Goal: Information Seeking & Learning: Learn about a topic

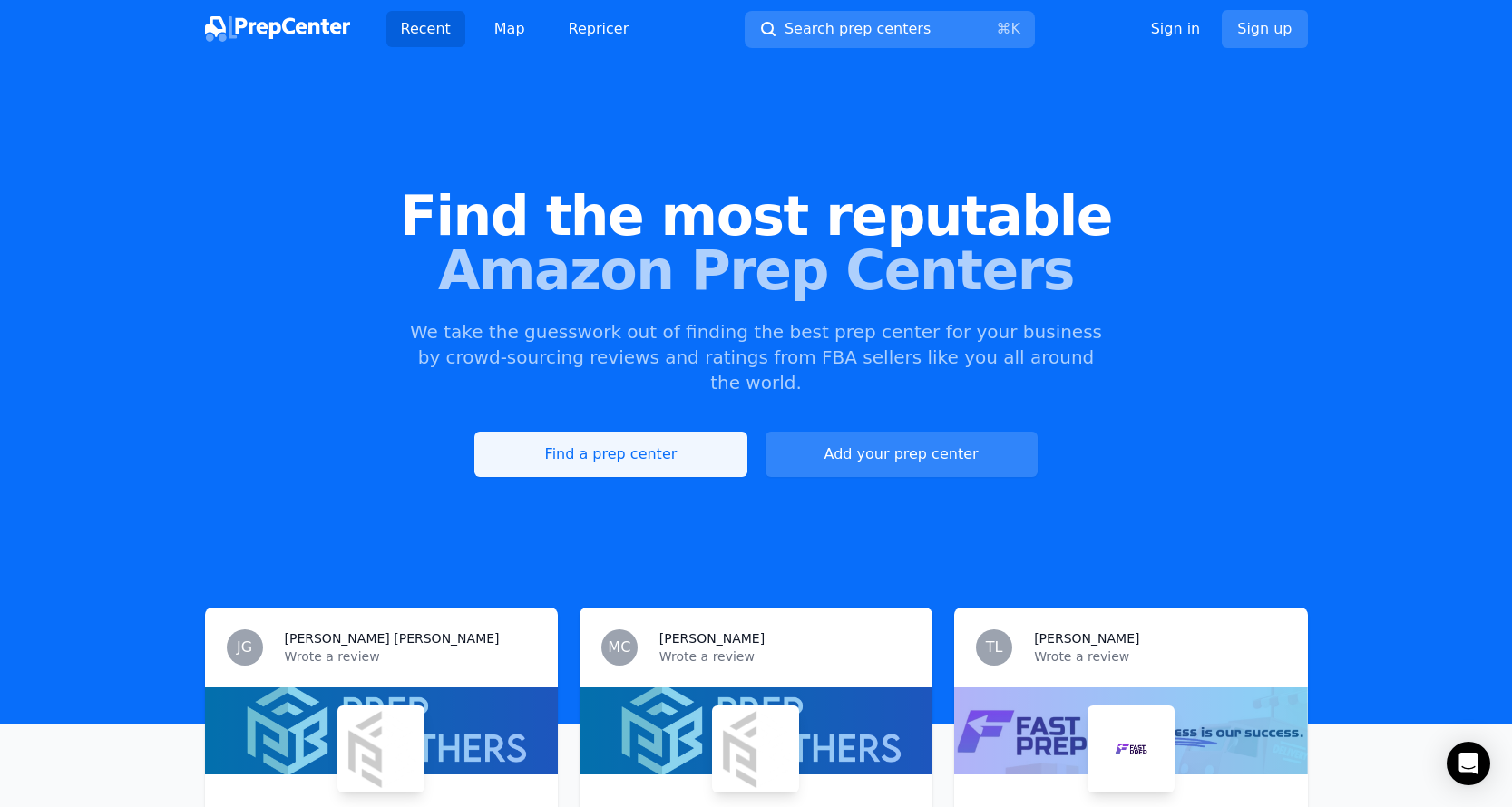
click at [651, 431] on link "Find a prep center" at bounding box center [611, 453] width 272 height 45
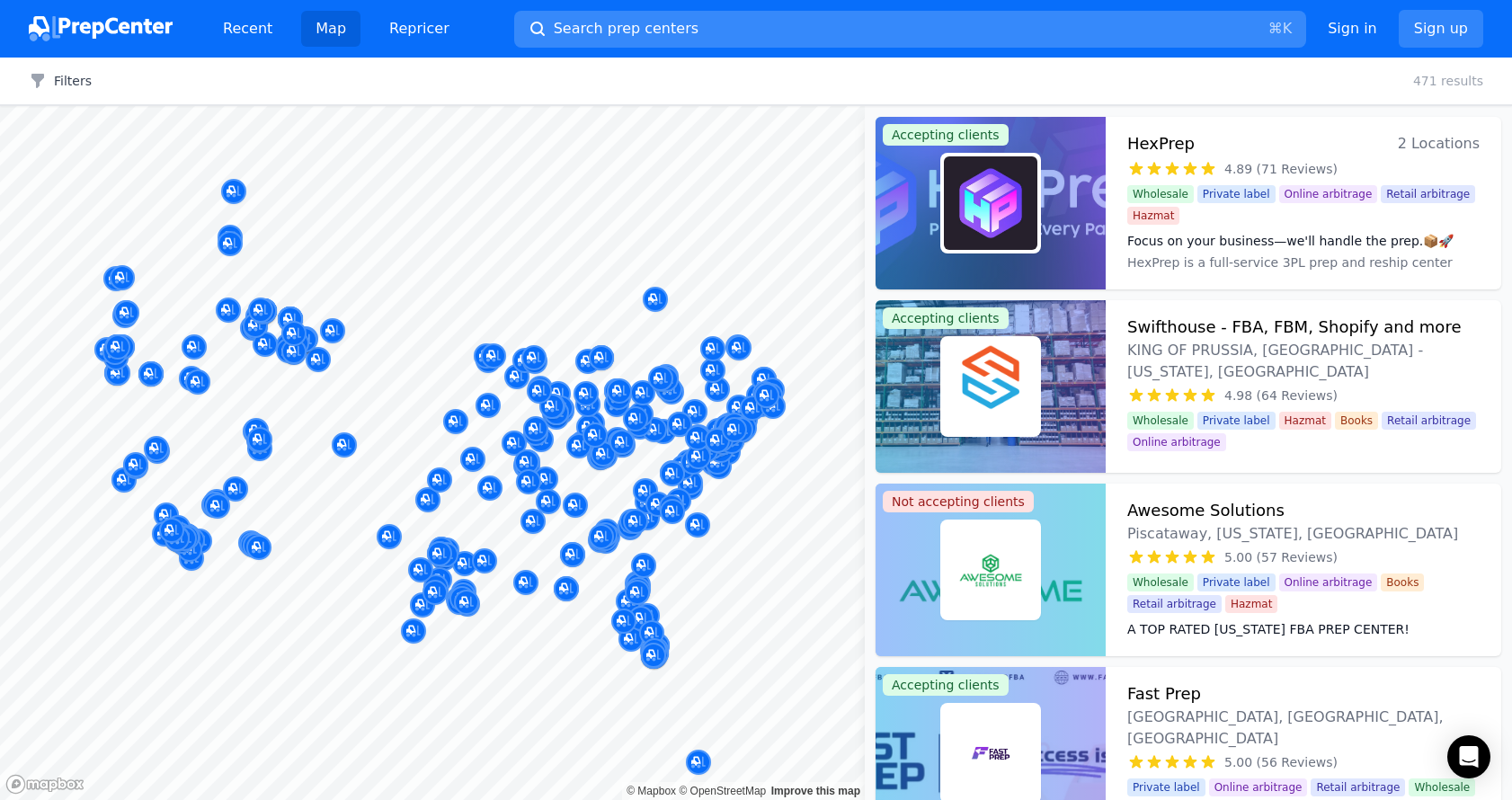
click at [664, 38] on span "Search prep centers" at bounding box center [626, 29] width 145 height 22
click at [660, 25] on body "Recent Map Repricer Search prep centers ⌘ K Open main menu Sign in Sign up Filt…" at bounding box center [756, 400] width 1512 height 800
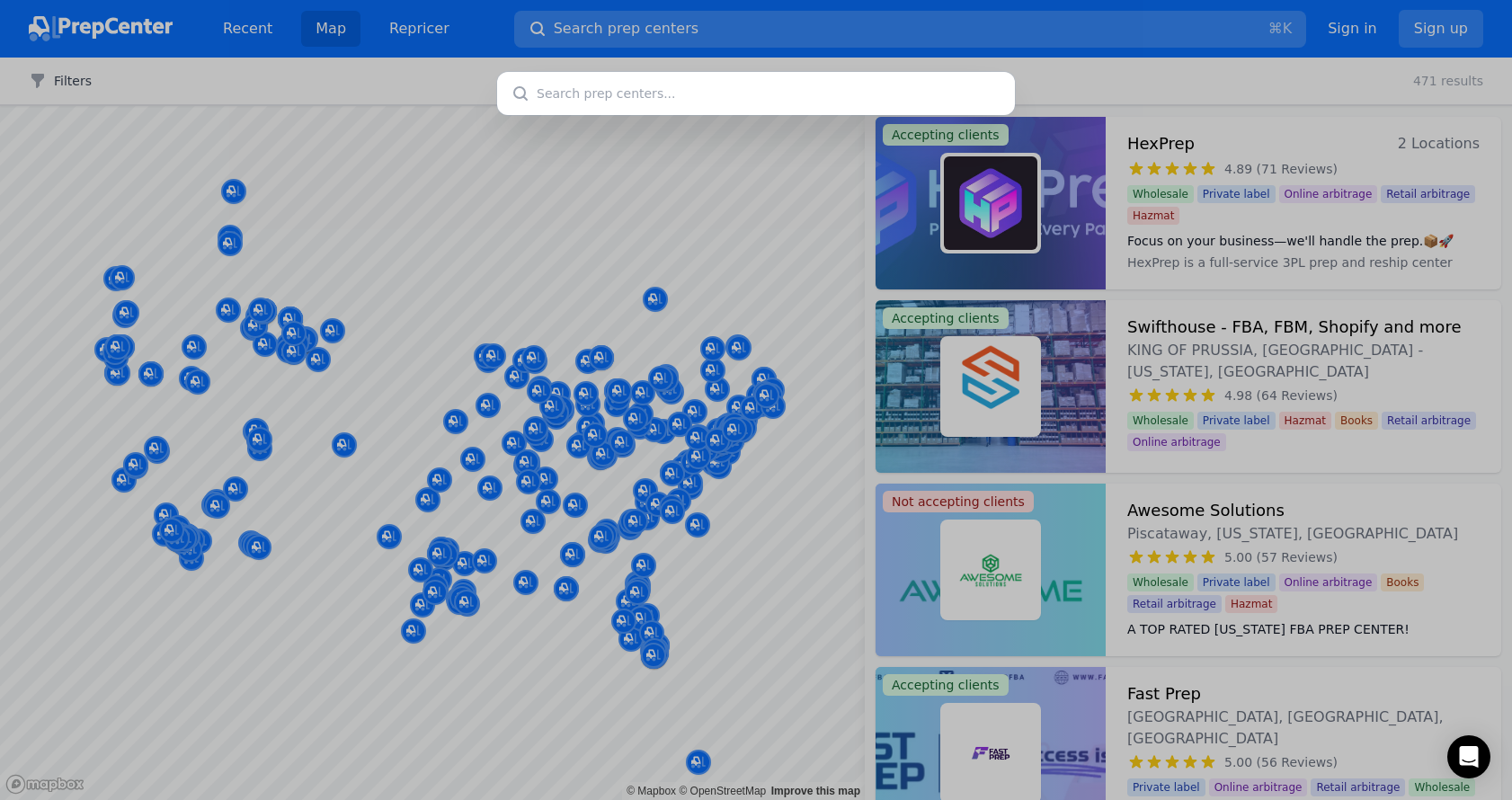
click at [600, 26] on div at bounding box center [756, 400] width 1512 height 800
click at [728, 25] on div at bounding box center [756, 400] width 1512 height 800
click at [728, 26] on div at bounding box center [756, 400] width 1512 height 800
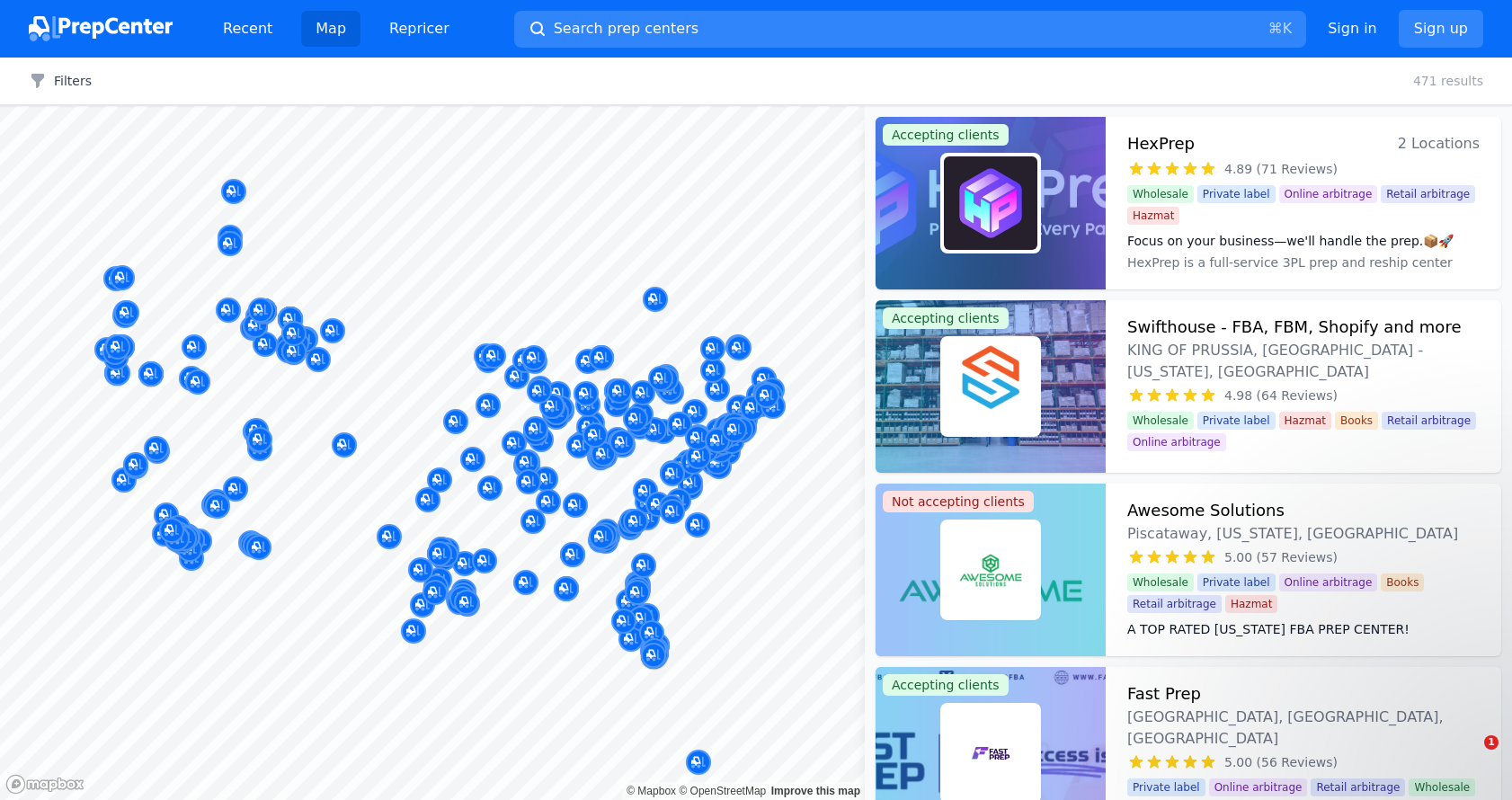
click at [727, 26] on div at bounding box center [756, 400] width 1512 height 800
click at [629, 91] on input "text" at bounding box center [755, 93] width 491 height 41
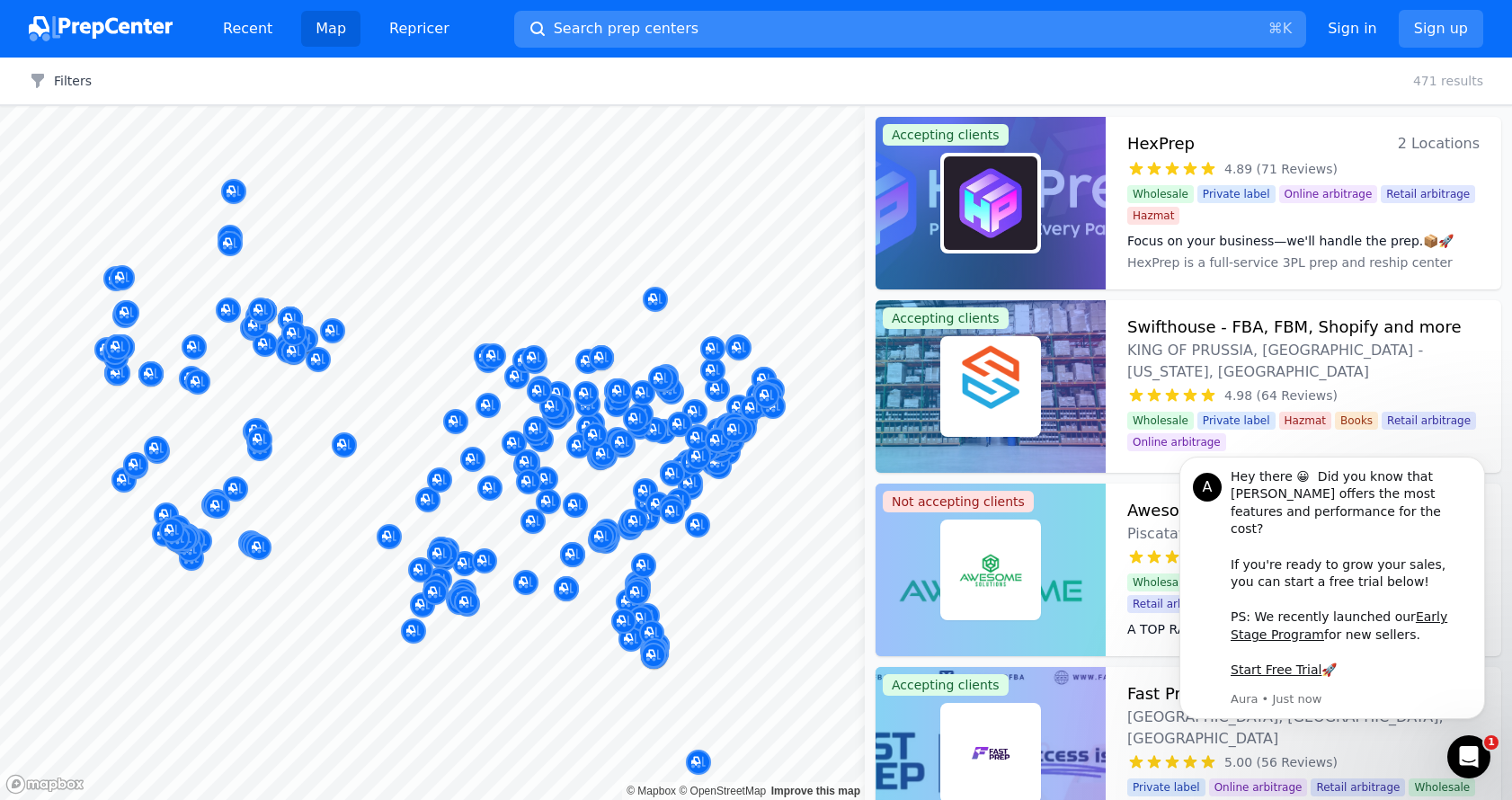
click at [615, 30] on span "Search prep centers" at bounding box center [626, 29] width 145 height 22
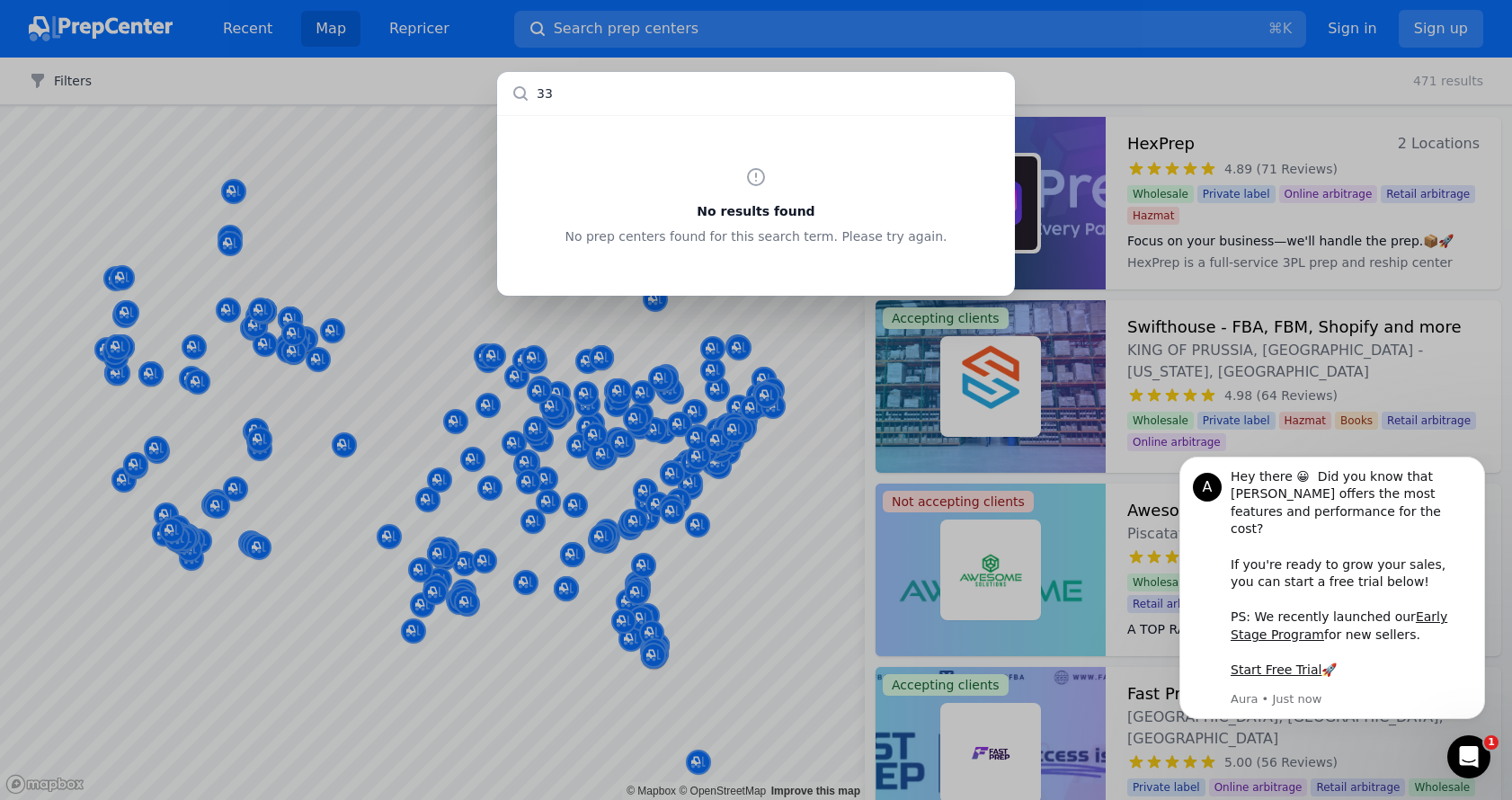
type input "3"
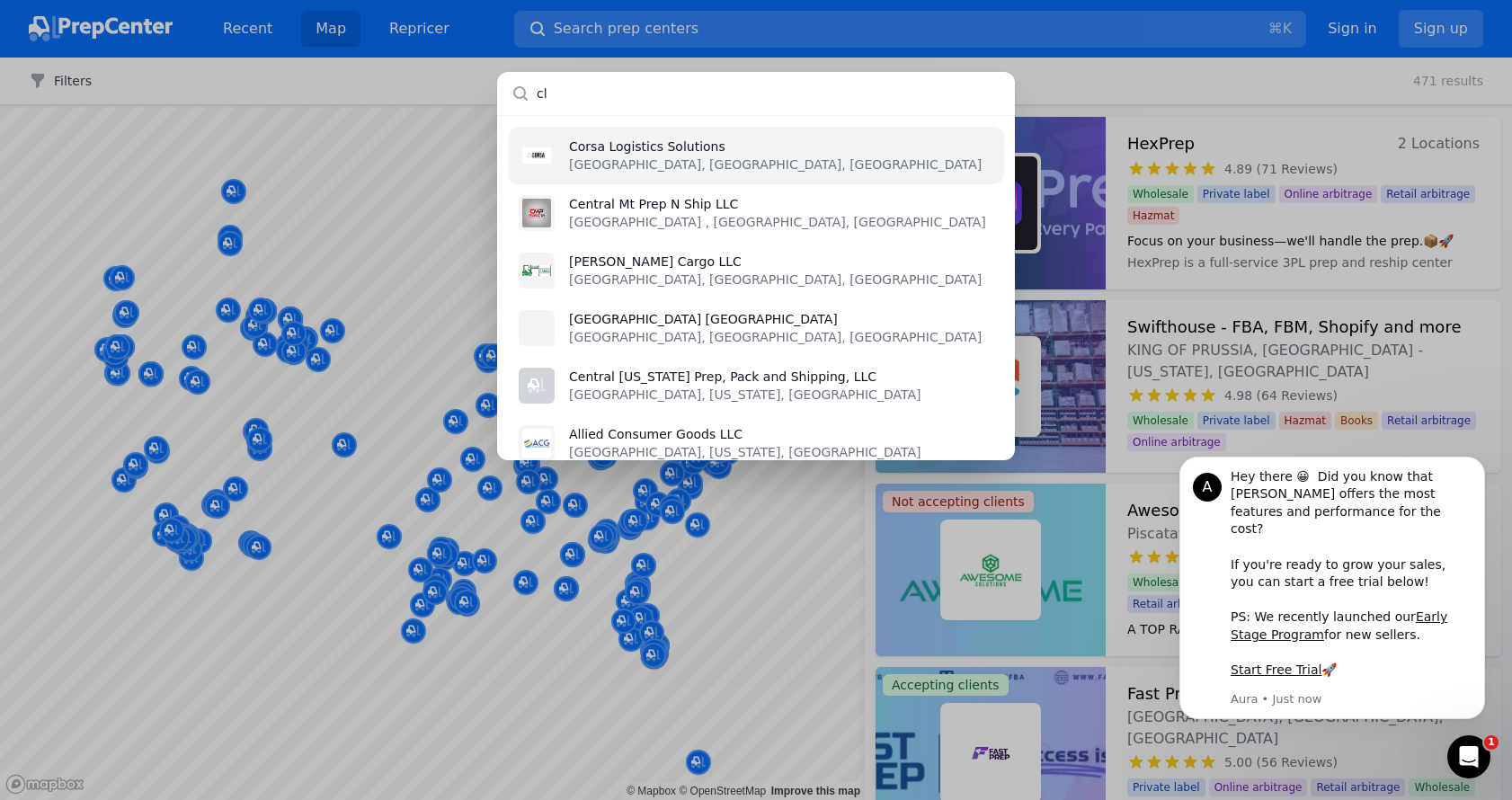
type input "c"
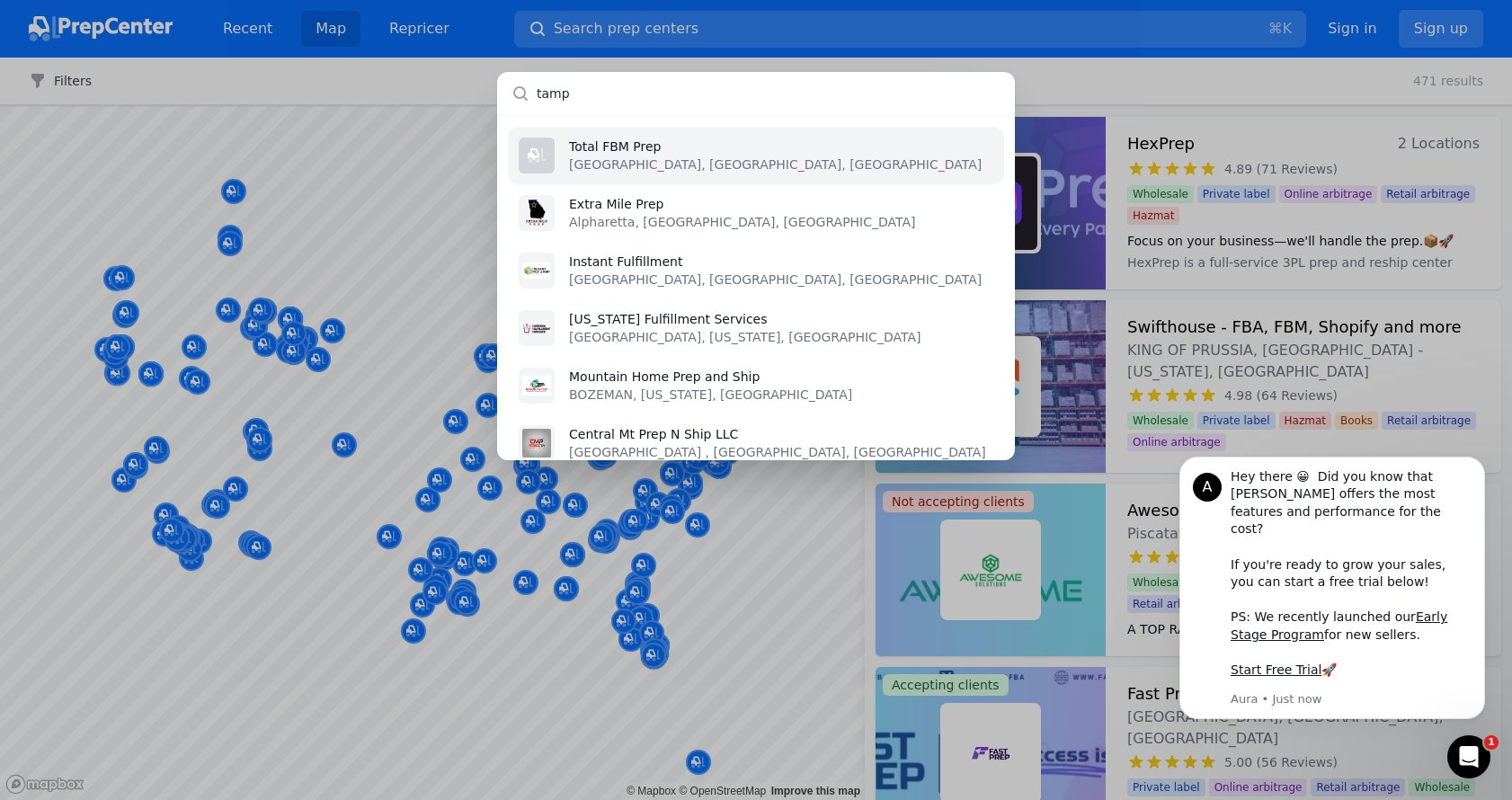
type input "[GEOGRAPHIC_DATA]"
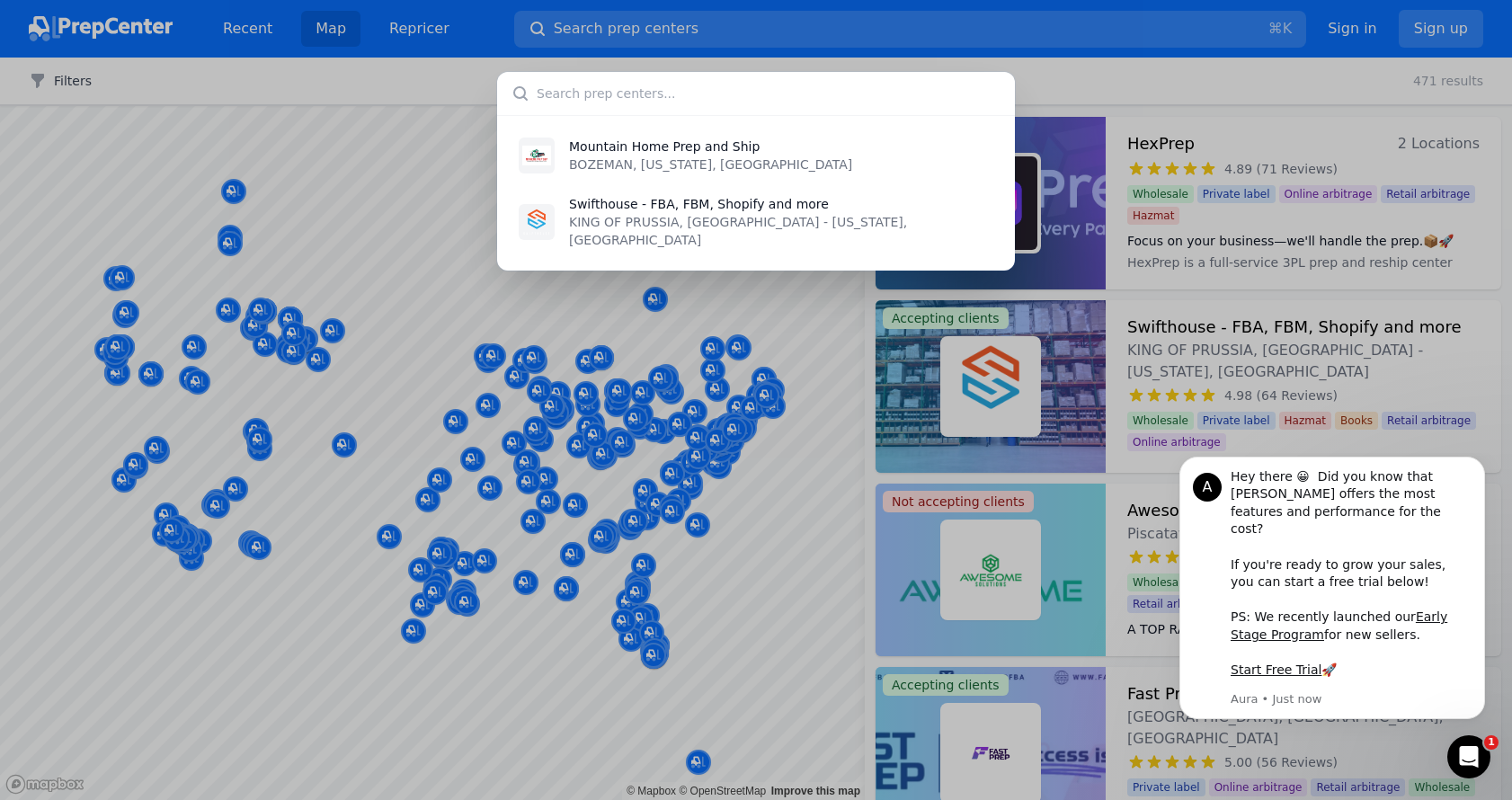
click at [702, 594] on div "Mountain Home Prep and Ship BOZEMAN, [US_STATE], [GEOGRAPHIC_DATA] Swifthouse -…" at bounding box center [756, 400] width 1512 height 800
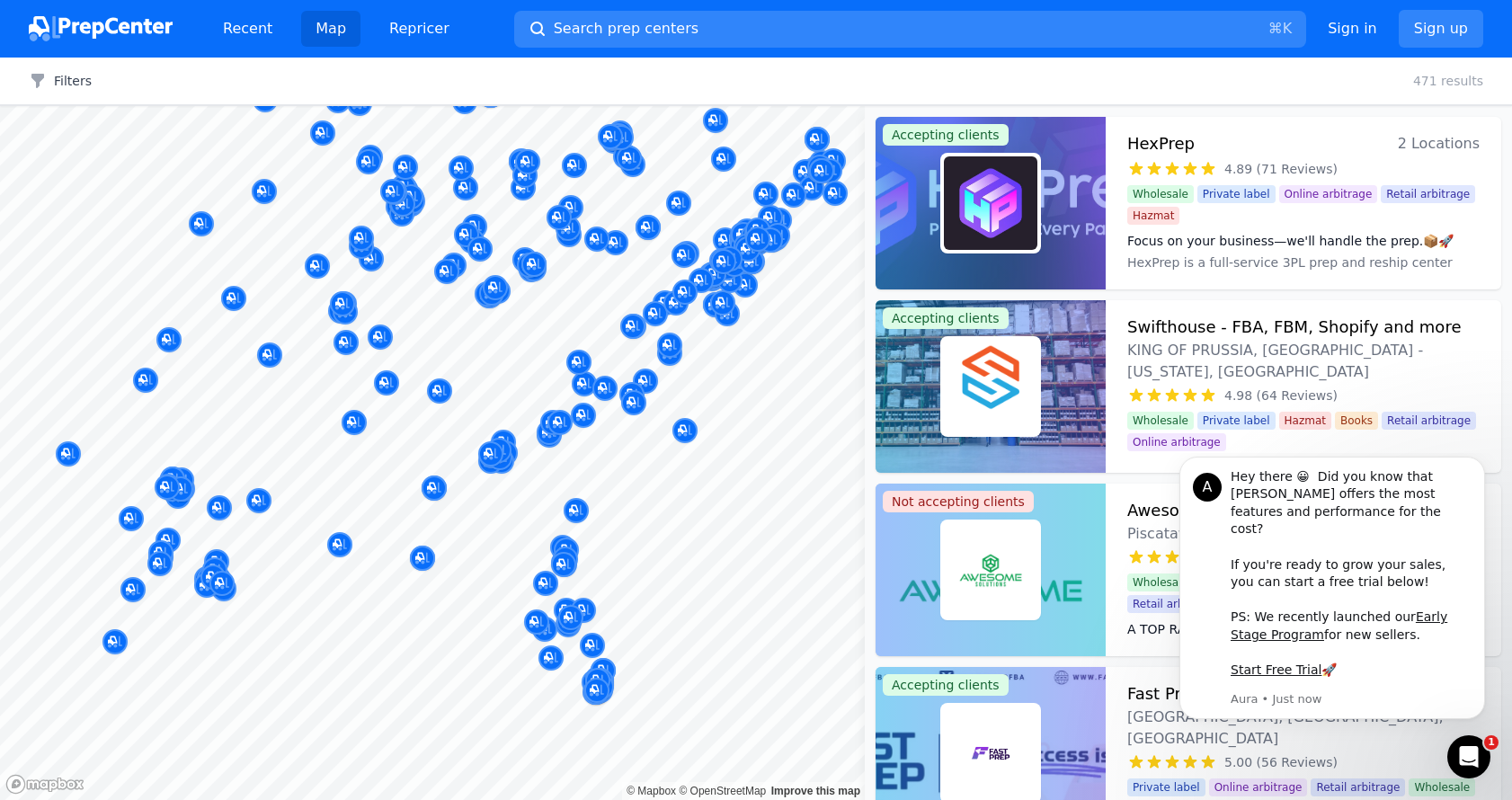
click at [482, 622] on div at bounding box center [592, 626] width 345 height 15
click at [484, 622] on div at bounding box center [592, 626] width 345 height 15
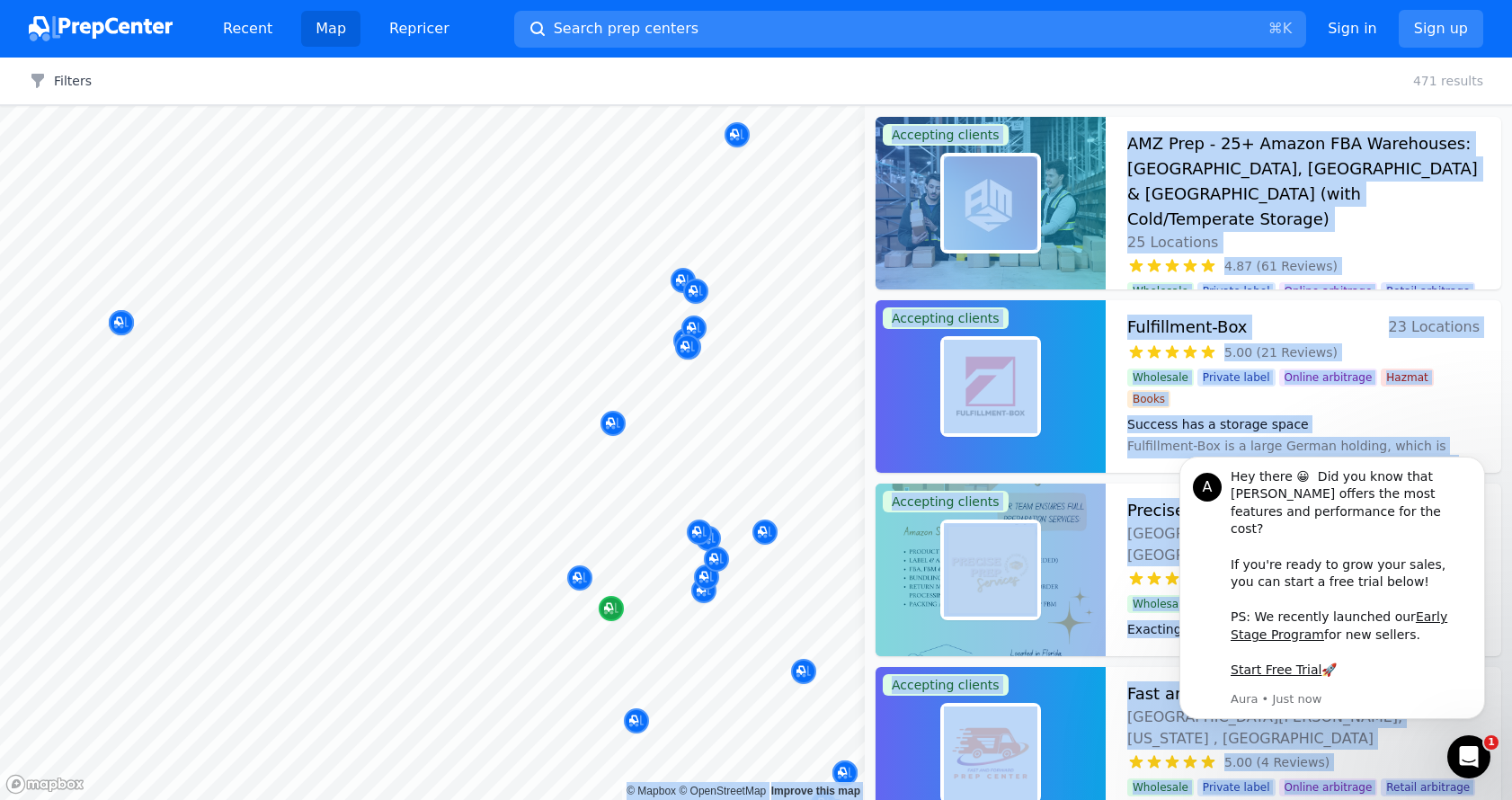
click at [597, 535] on body "Recent Map Repricer Search prep centers ⌘ K Open main menu Sign in Sign up Filt…" at bounding box center [756, 400] width 1512 height 800
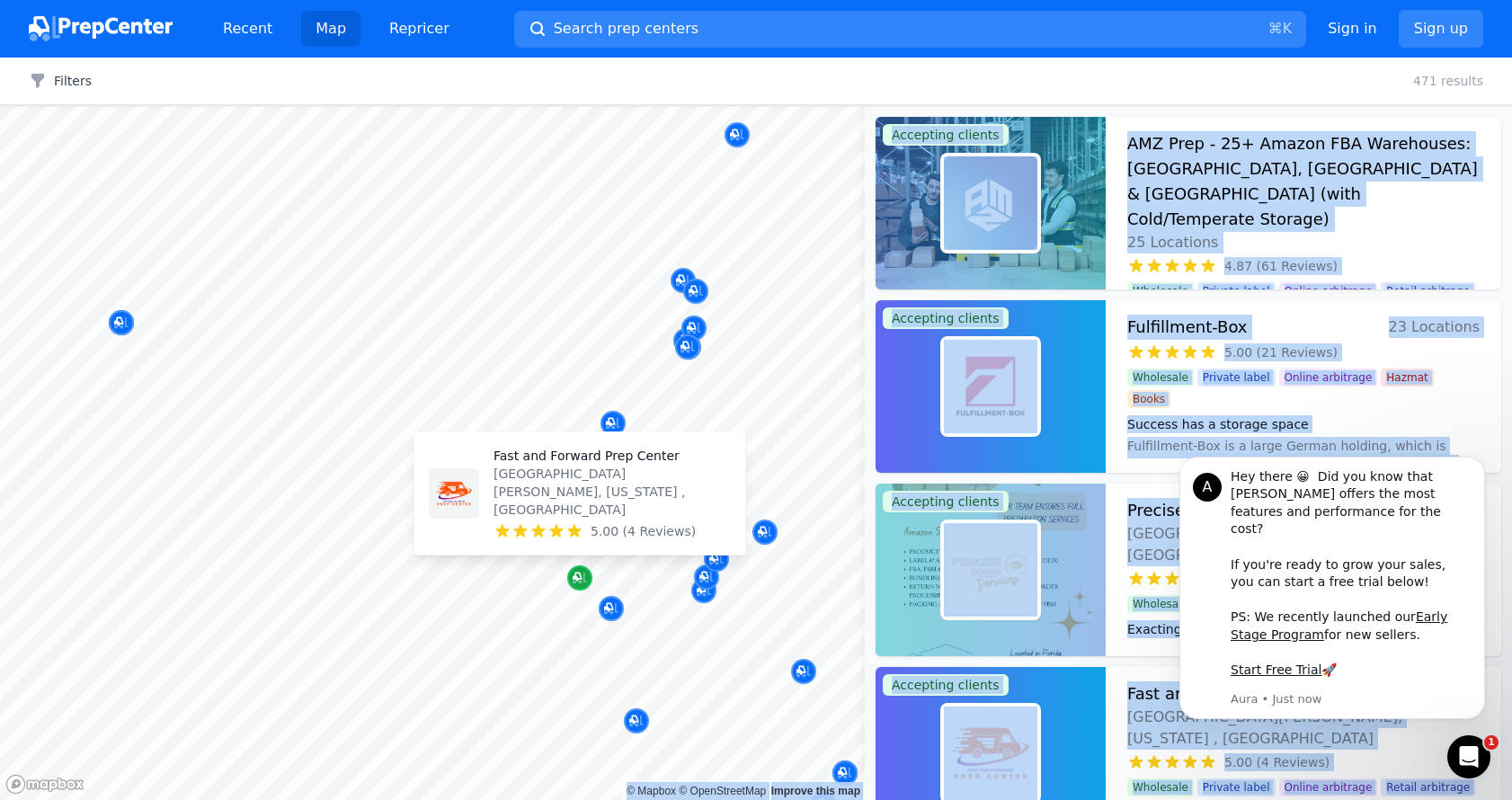
click at [578, 579] on icon "Map marker" at bounding box center [578, 578] width 9 height 9
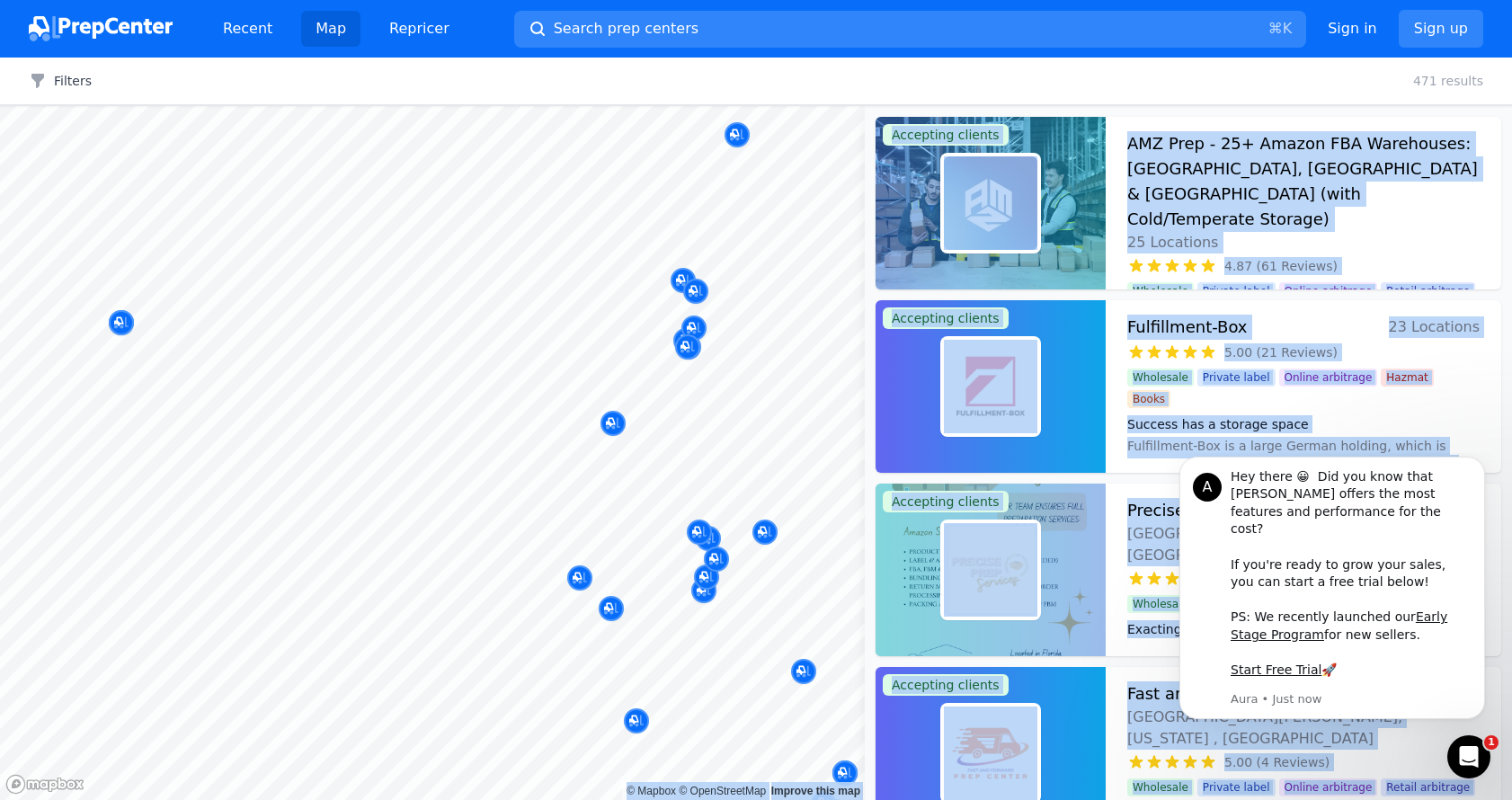
click at [635, 586] on body "Recent Map Repricer Search prep centers ⌘ K Open main menu Sign in Sign up Filt…" at bounding box center [756, 400] width 1512 height 800
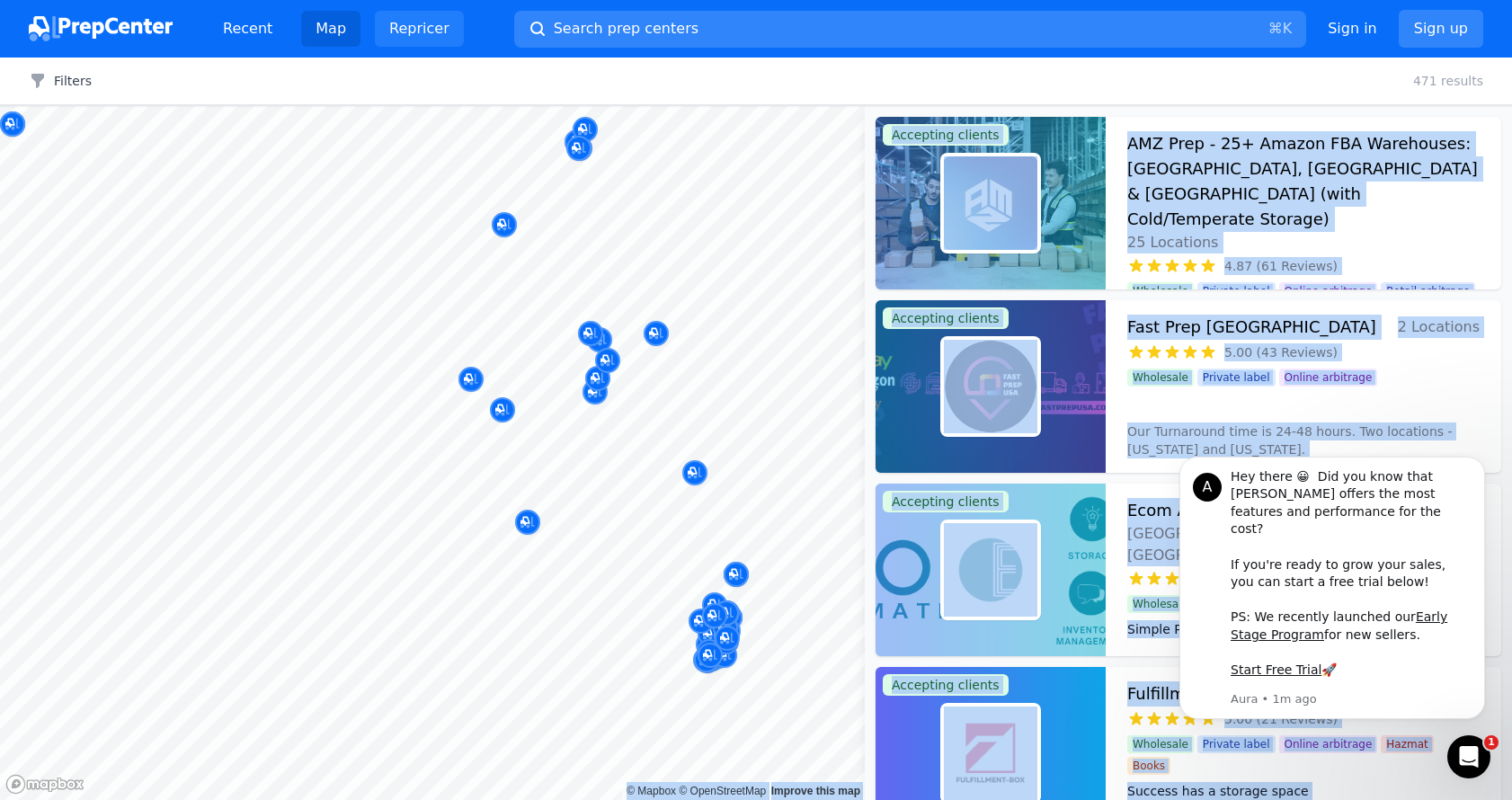
click at [408, 35] on link "Repricer" at bounding box center [419, 28] width 89 height 36
click at [133, 27] on img at bounding box center [100, 28] width 144 height 25
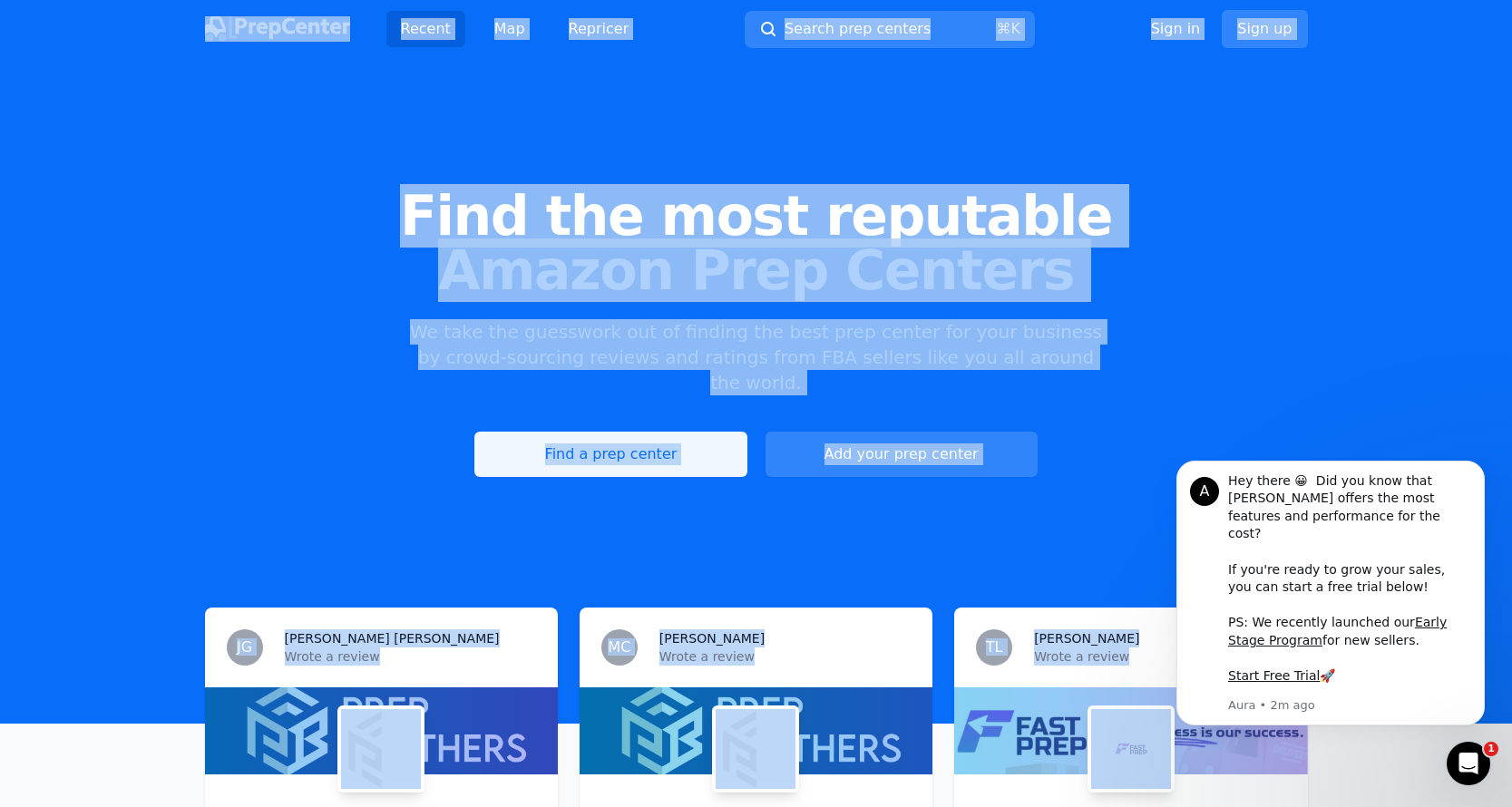
click at [607, 431] on link "Find a prep center" at bounding box center [611, 453] width 272 height 45
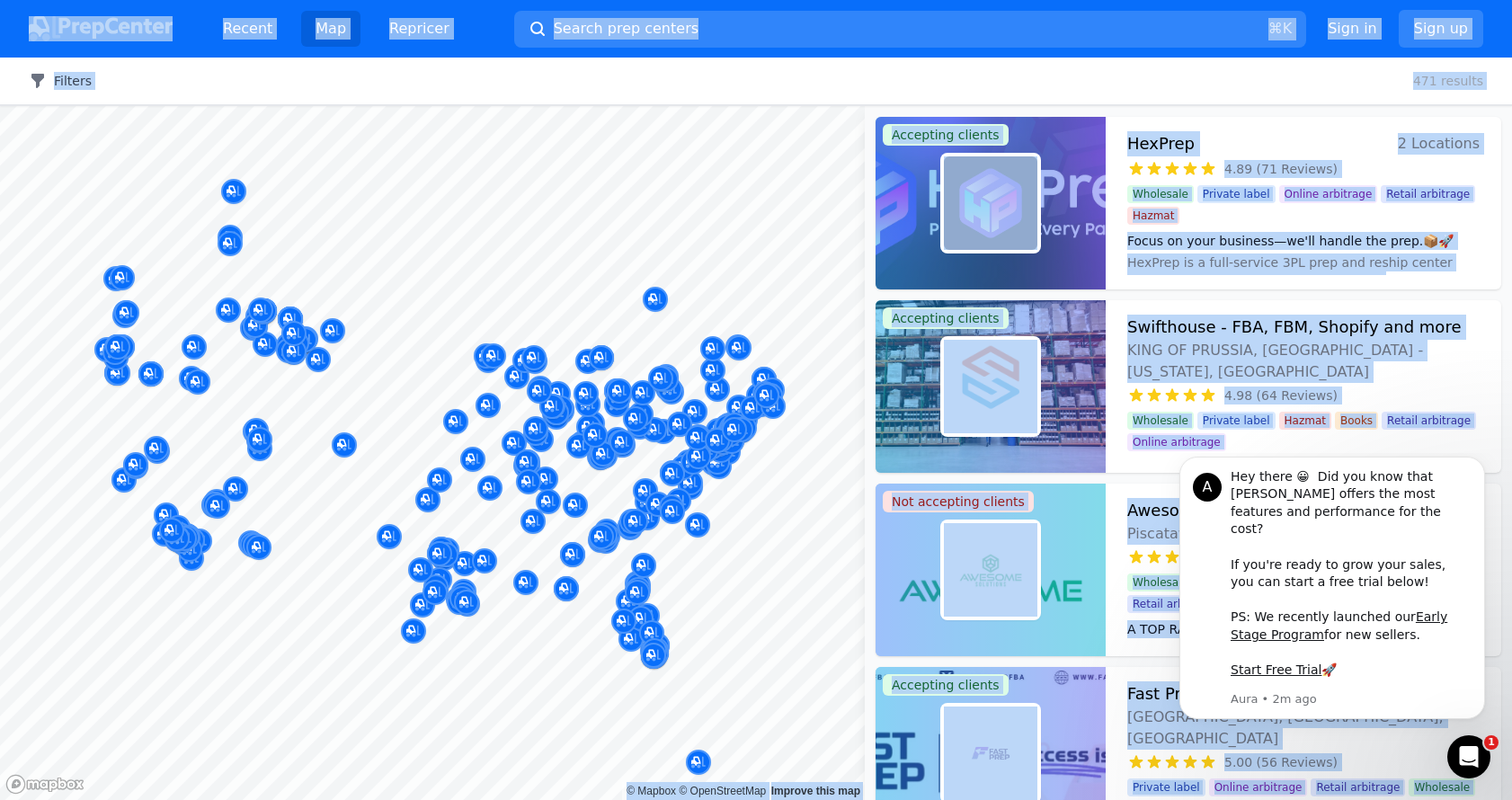
click at [78, 84] on button "Filters" at bounding box center [59, 81] width 63 height 18
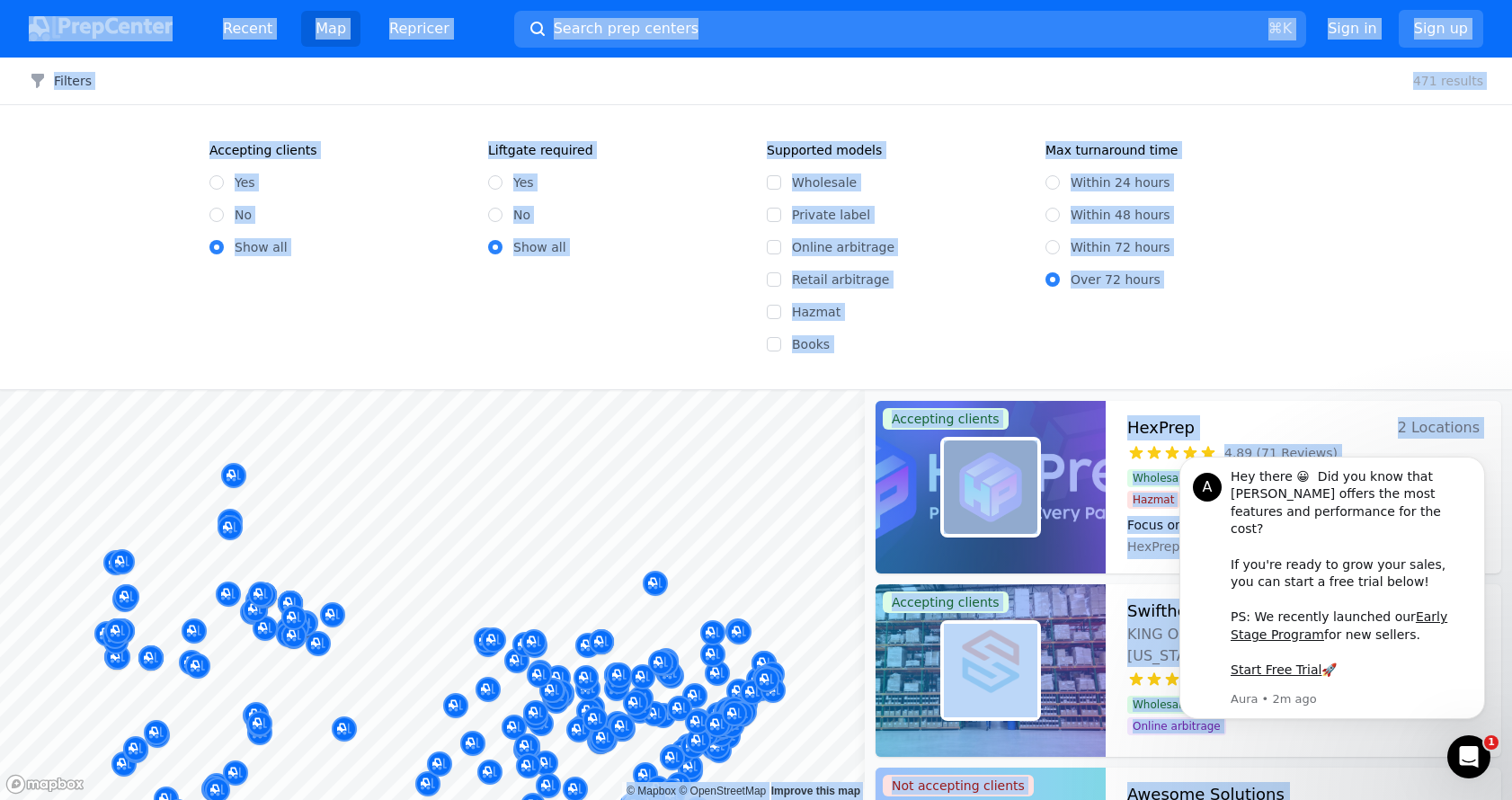
click at [217, 180] on input "Yes" at bounding box center [217, 182] width 15 height 15
radio input "true"
click at [499, 180] on input "Yes" at bounding box center [495, 182] width 15 height 15
radio input "true"
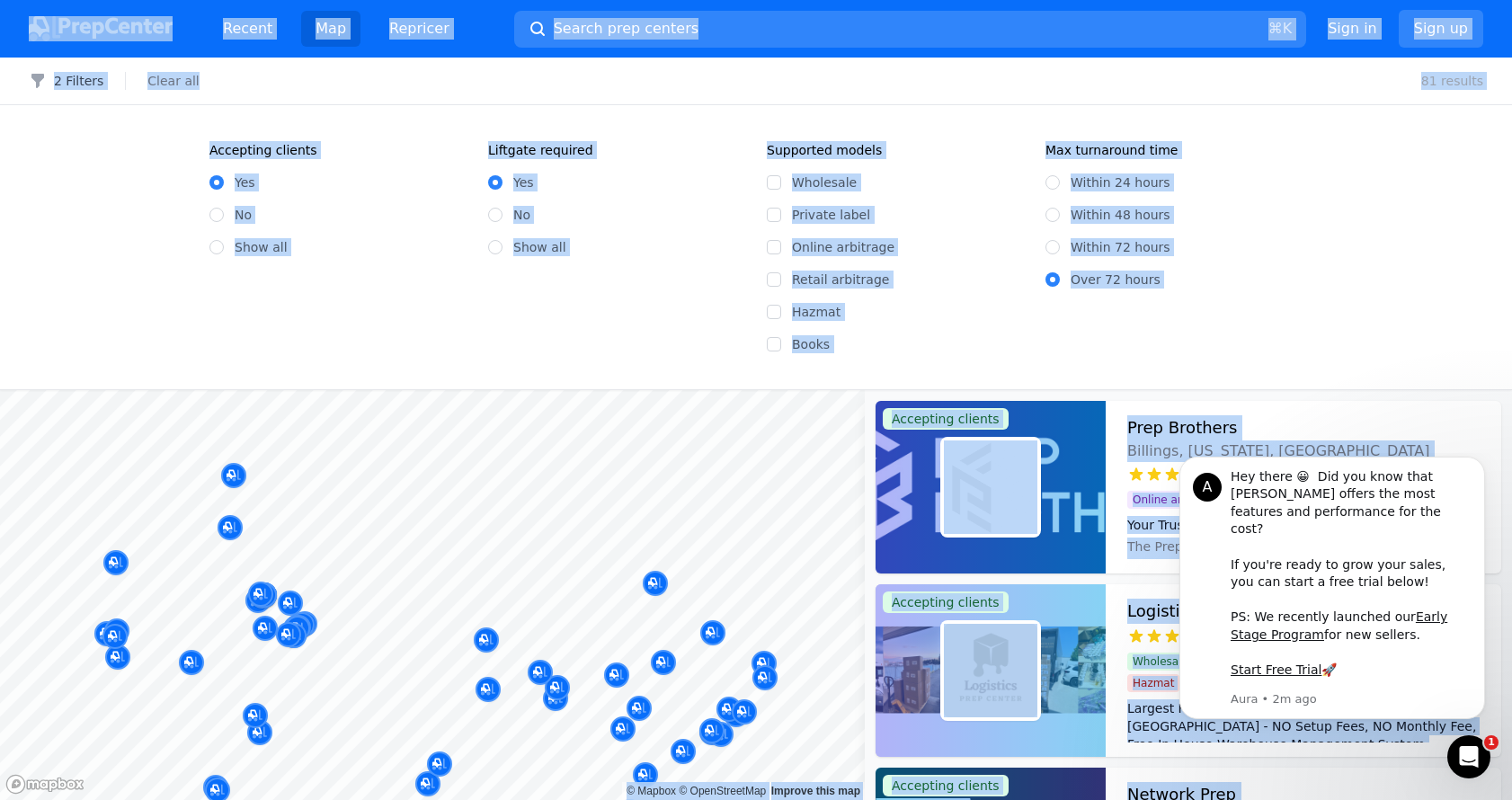
click at [786, 181] on div "Wholesale" at bounding box center [895, 183] width 257 height 18
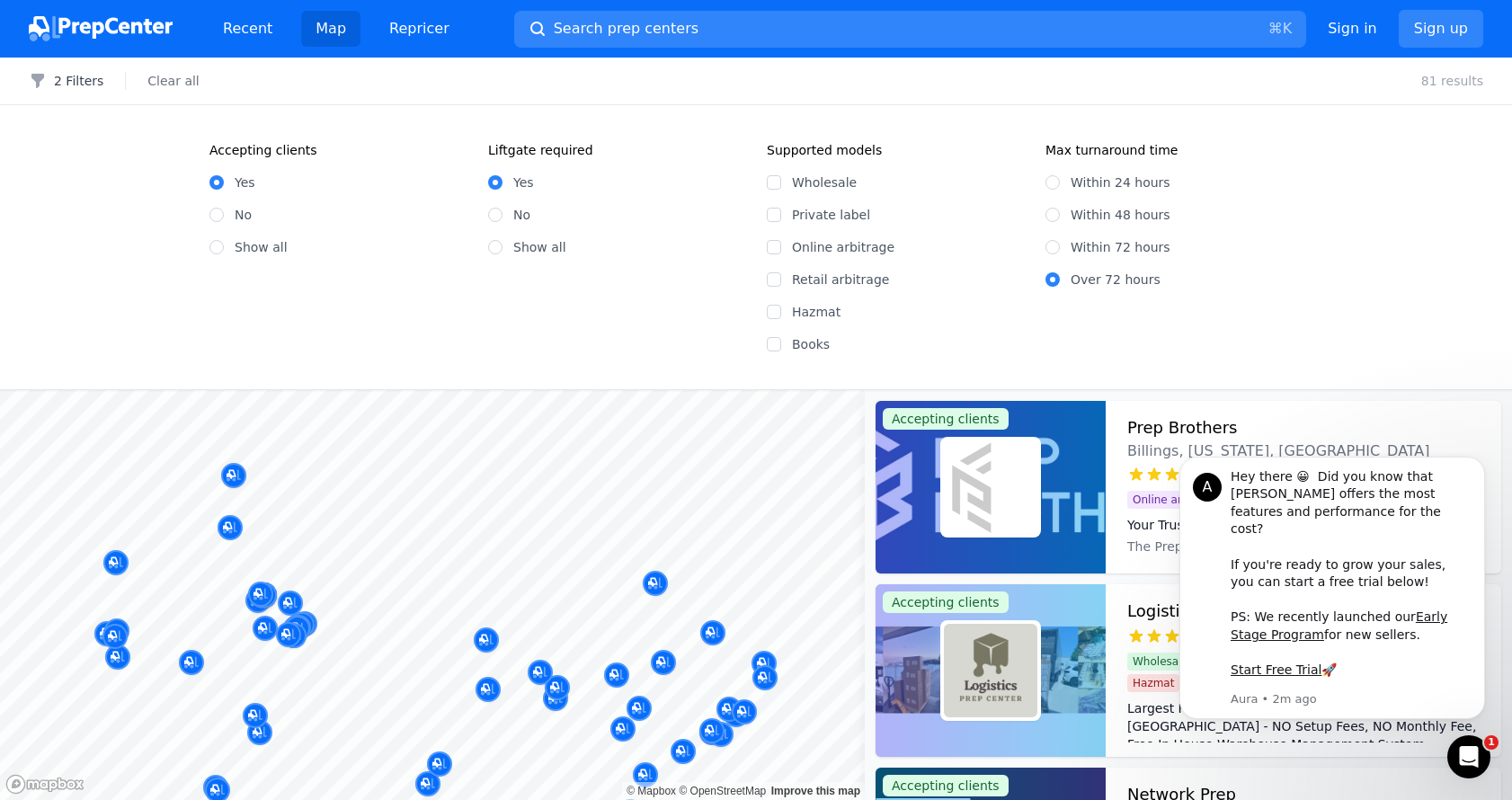
click at [776, 181] on input "Wholesale" at bounding box center [774, 182] width 15 height 15
checkbox input "true"
click at [771, 208] on input "Private label" at bounding box center [774, 215] width 15 height 15
checkbox input "true"
click at [1258, 354] on div "Accepting clients Yes No Show all Liftgate required Yes No Show all Supported m…" at bounding box center [756, 247] width 1512 height 284
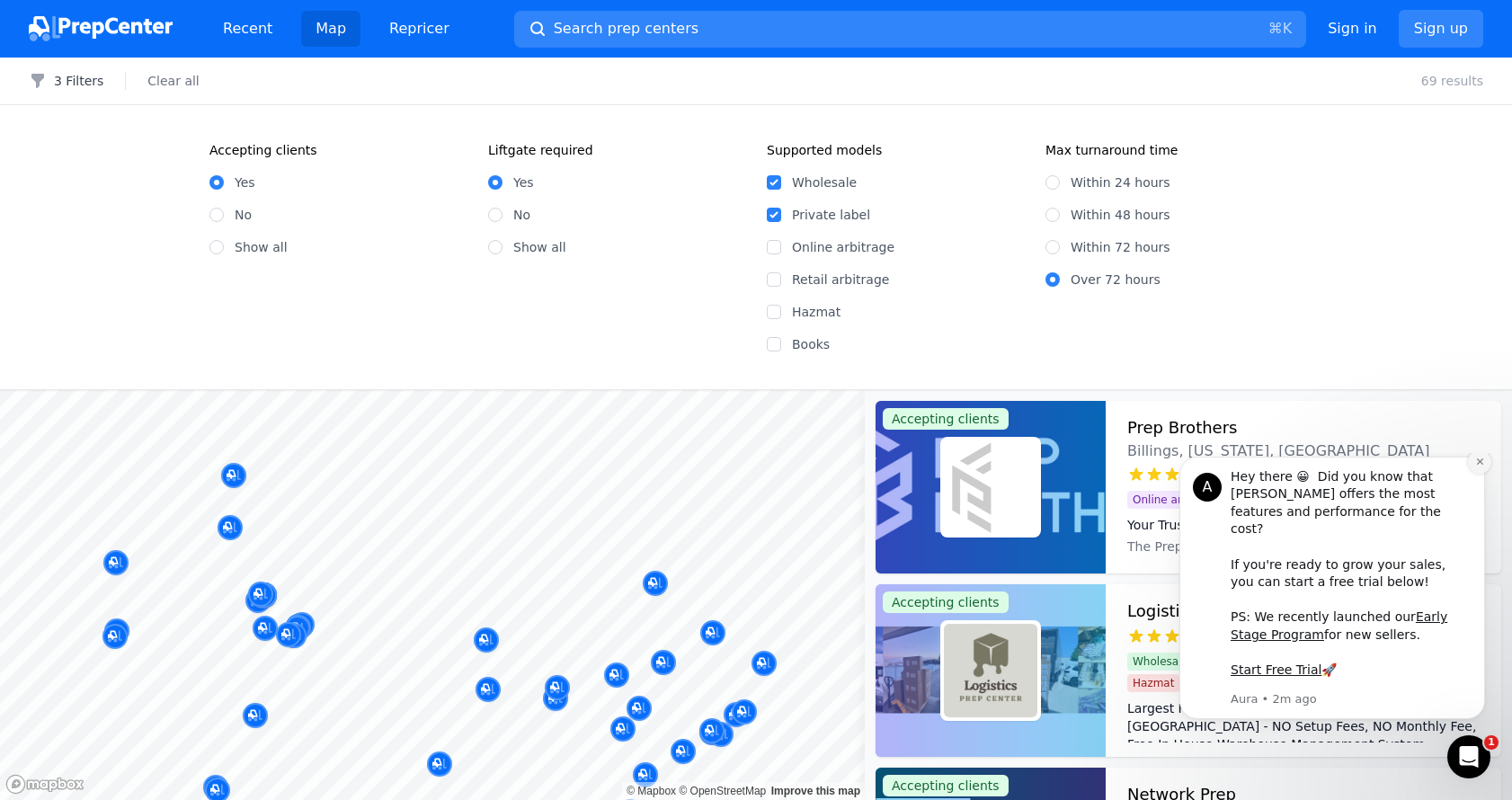
click at [1476, 467] on icon "Dismiss notification" at bounding box center [1480, 461] width 10 height 10
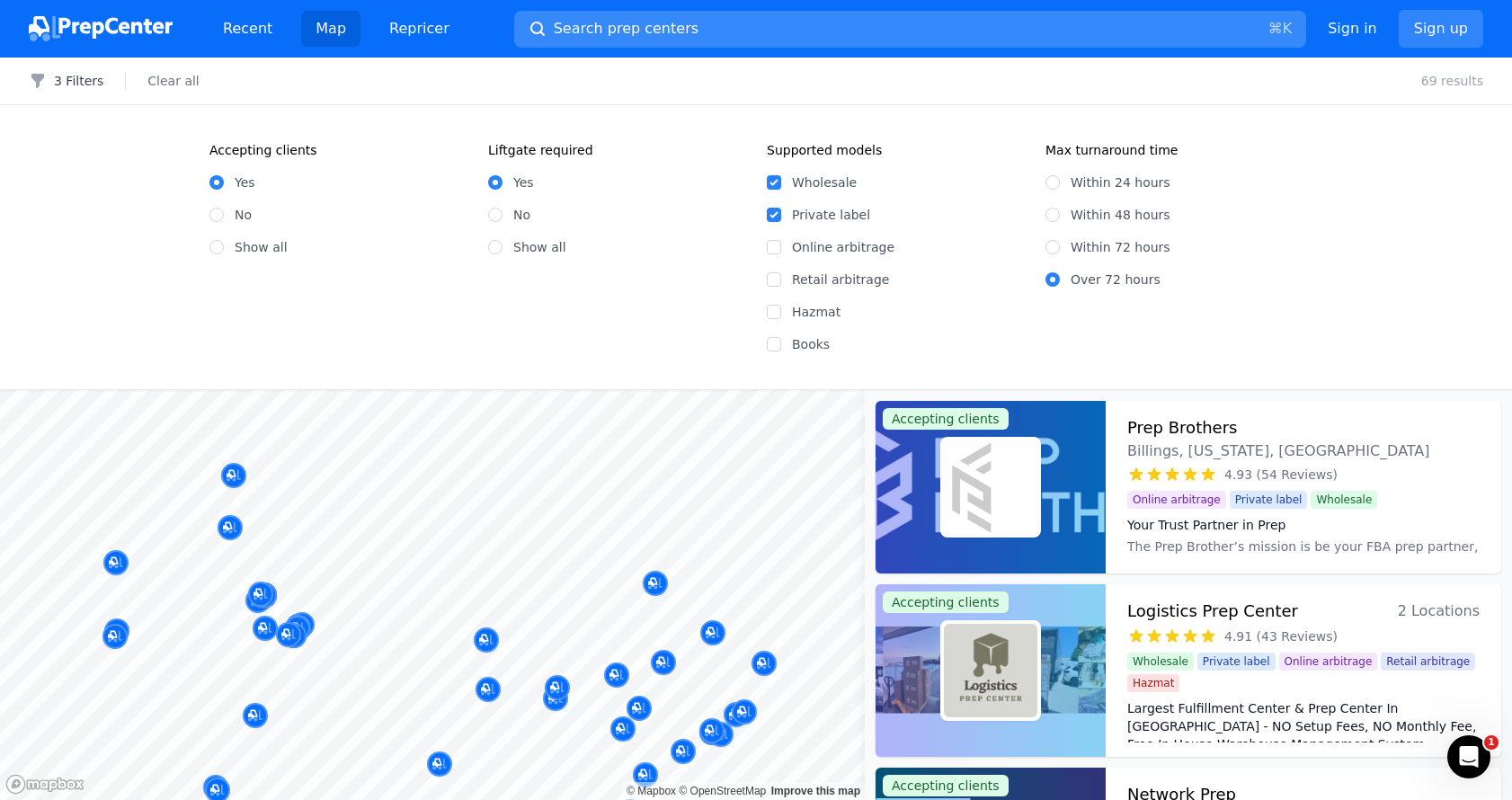
click at [684, 29] on button "Search prep centers ⌘ K" at bounding box center [910, 29] width 792 height 37
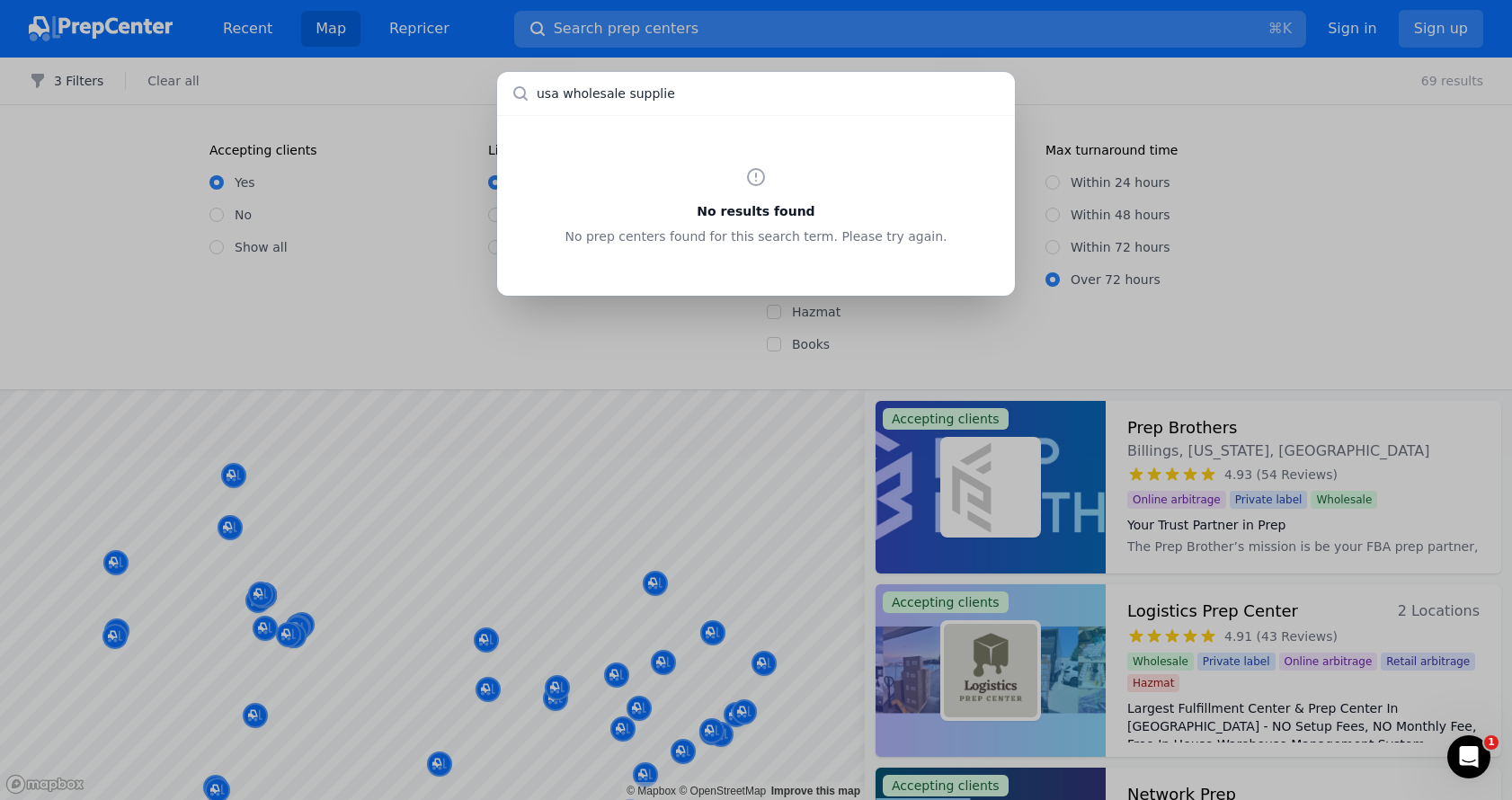
type input "usa wholesale supplies"
click at [707, 307] on div "No results found No prep centers found for this search term. Please try again." at bounding box center [756, 400] width 1512 height 800
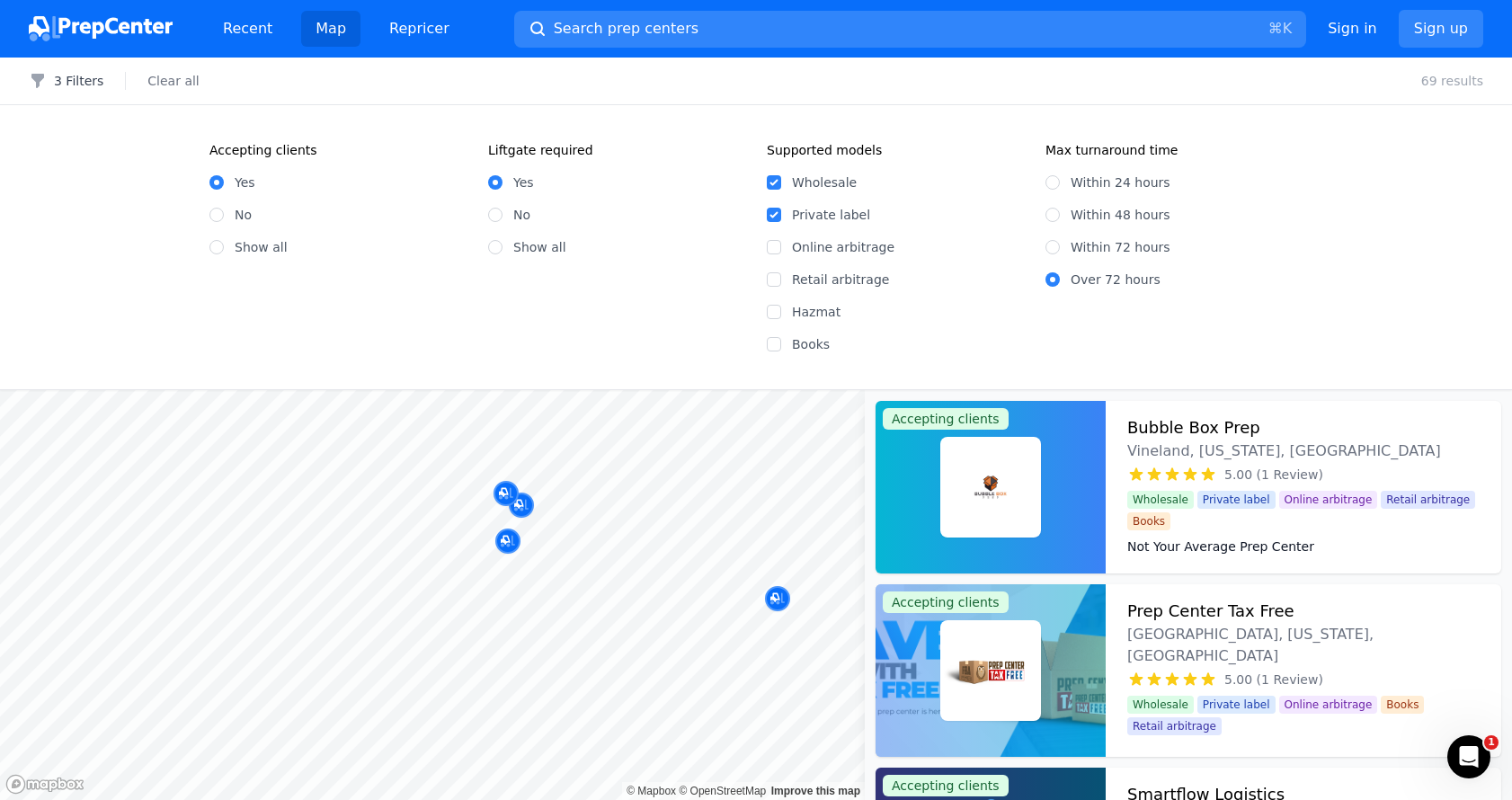
click at [1251, 308] on fieldset "Max turnaround time Within 24 hours Within 48 hours Within 72 hours Over 72 hou…" at bounding box center [1173, 247] width 257 height 212
click at [1345, 537] on dt "Not Your Average Prep Center" at bounding box center [1302, 546] width 352 height 18
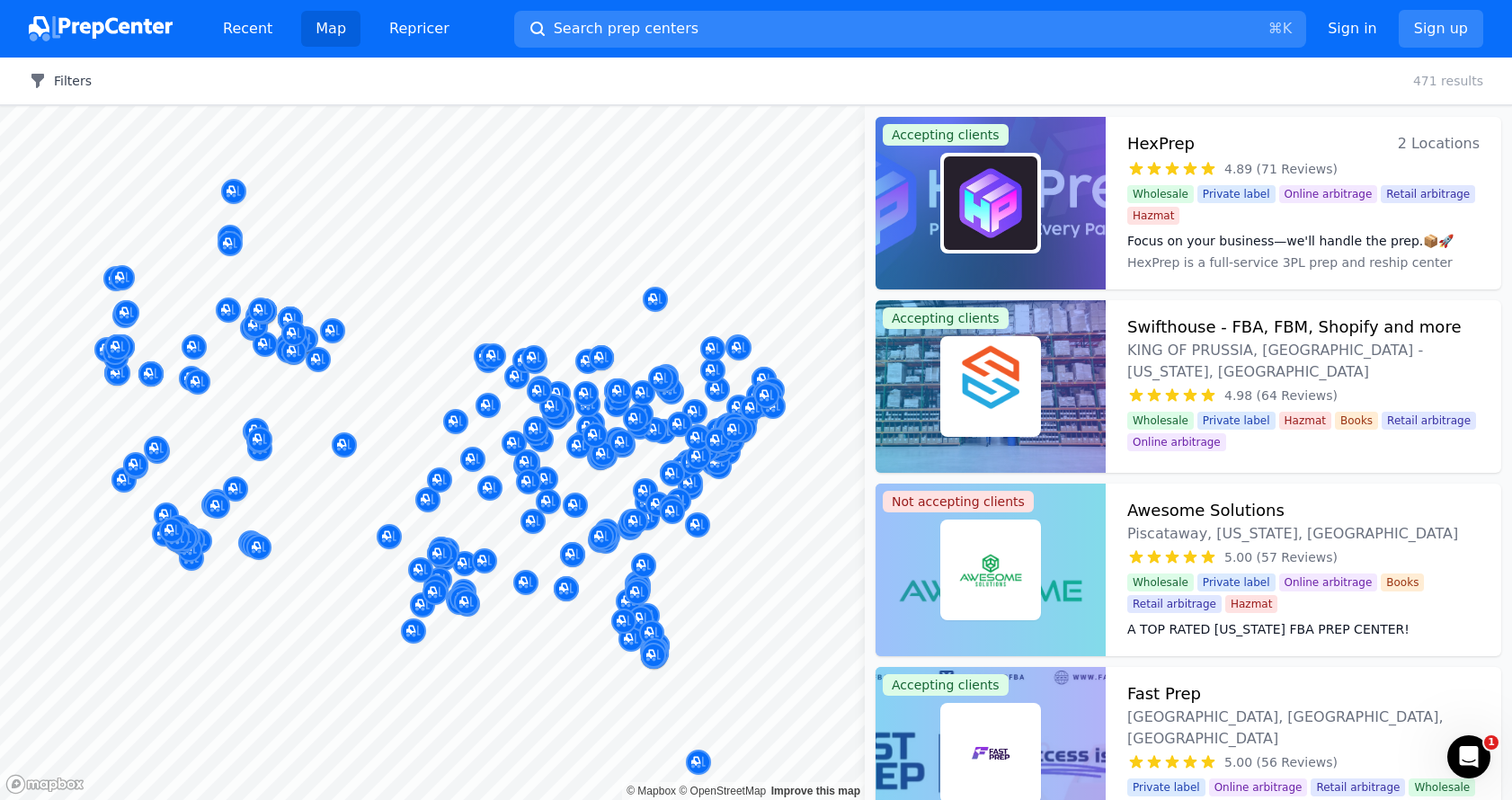
click at [74, 83] on button "Filters" at bounding box center [59, 81] width 63 height 18
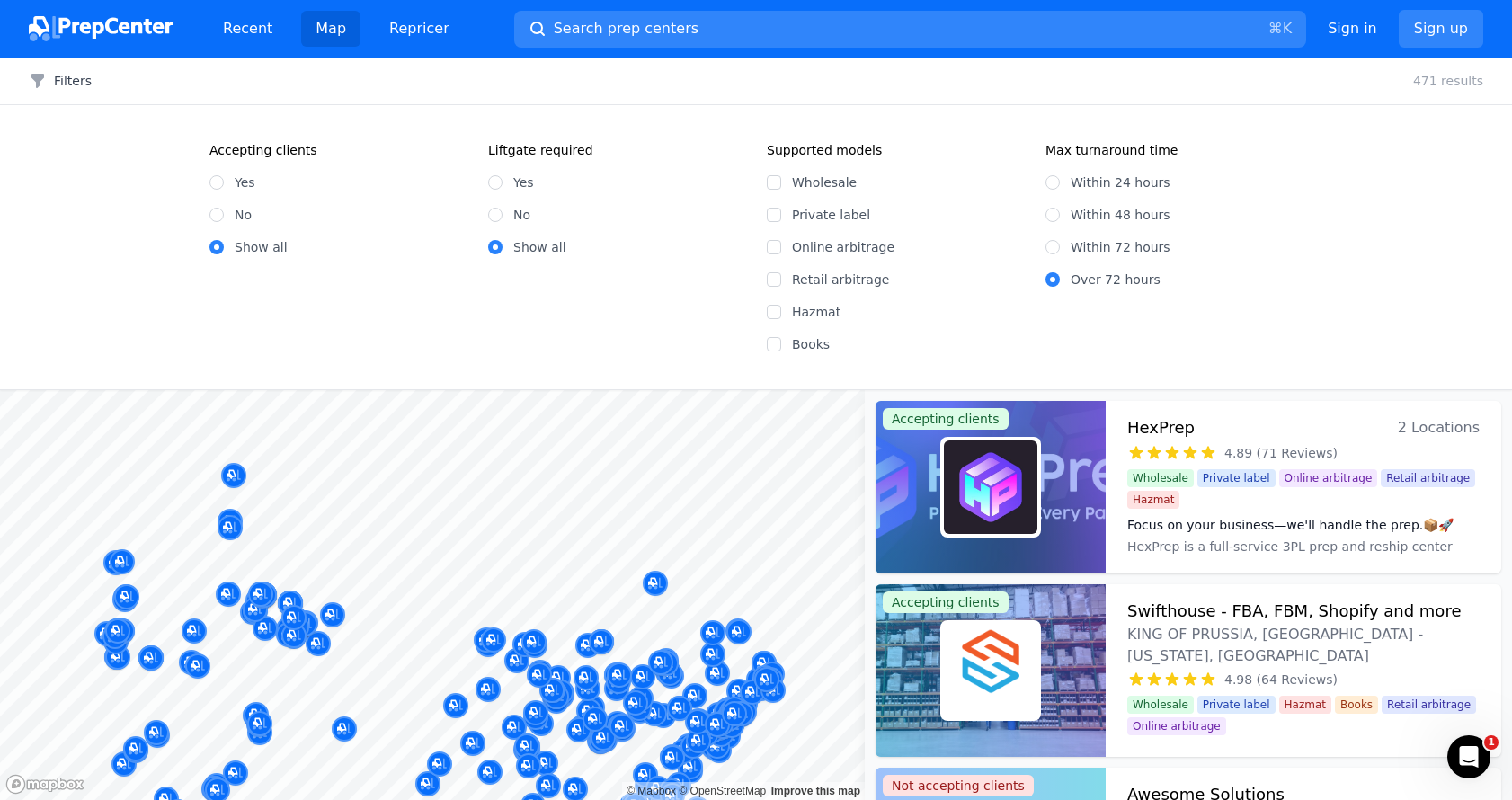
click at [220, 180] on input "Yes" at bounding box center [217, 182] width 15 height 15
radio input "true"
click at [776, 185] on input "Wholesale" at bounding box center [774, 182] width 15 height 15
checkbox input "true"
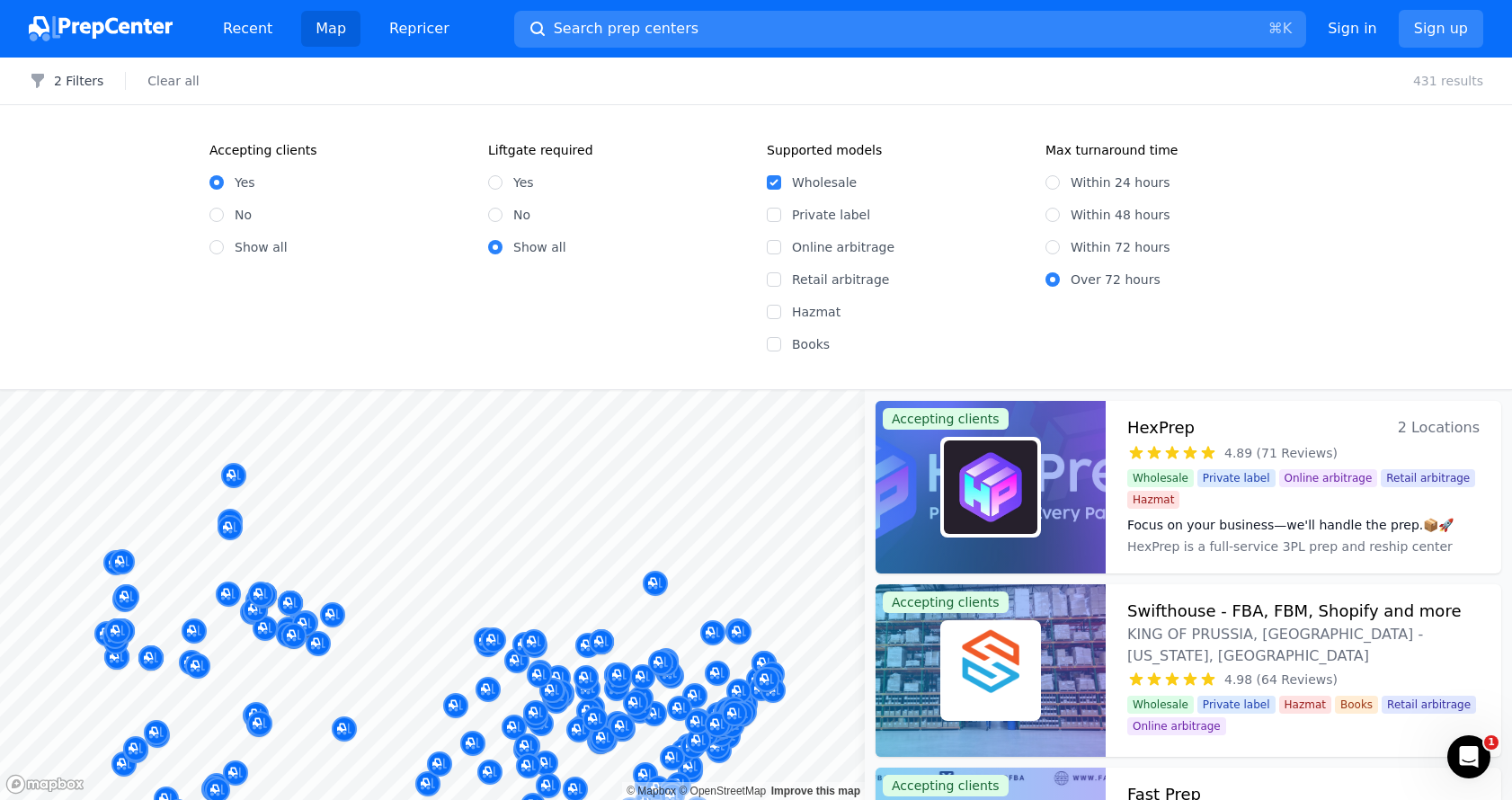
click at [776, 211] on input "Private label" at bounding box center [774, 215] width 15 height 15
checkbox input "true"
click at [951, 282] on label "Retail arbitrage" at bounding box center [907, 280] width 232 height 18
click at [781, 282] on input "Retail arbitrage" at bounding box center [774, 280] width 15 height 15
checkbox input "true"
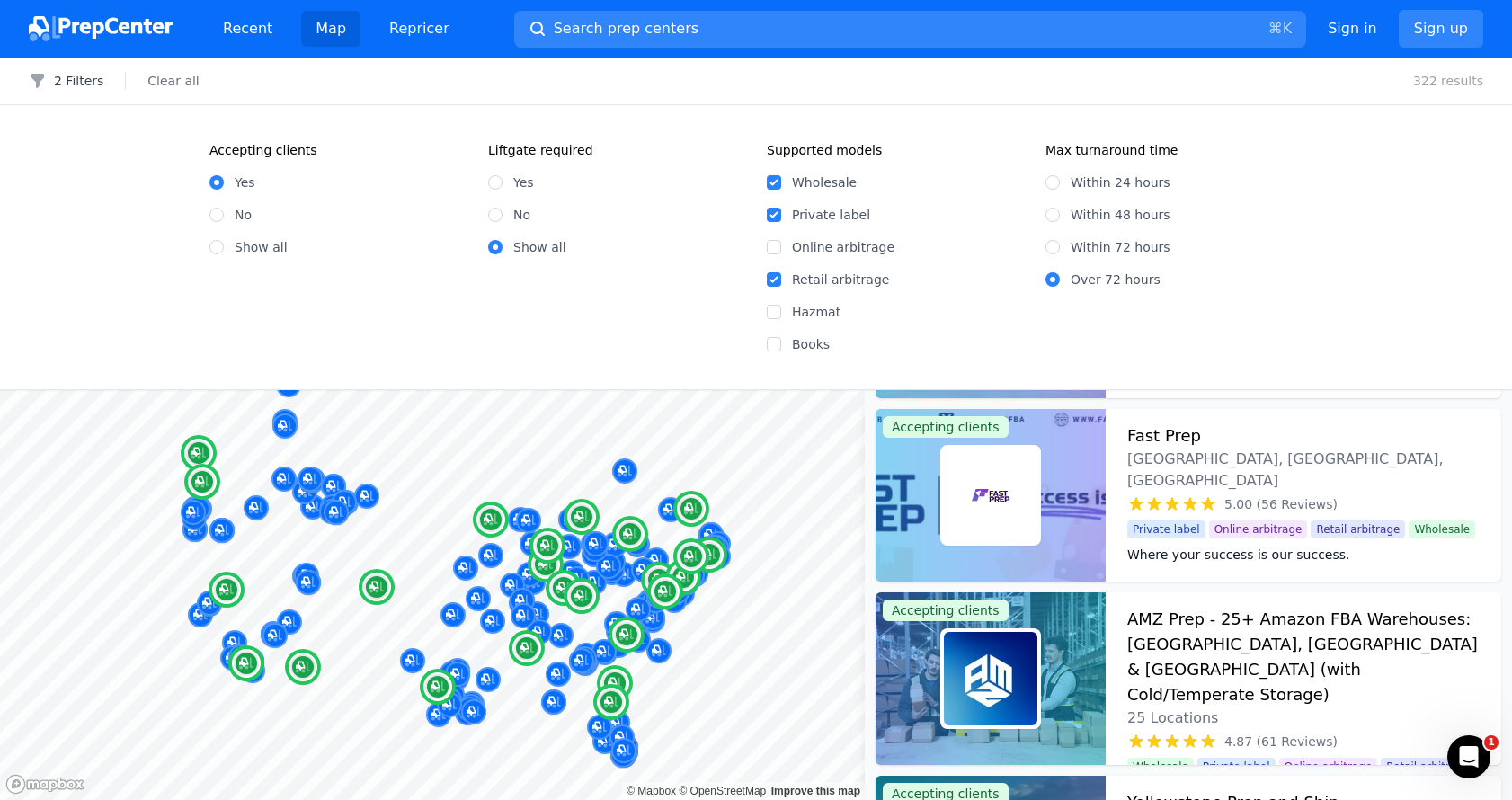
scroll to position [362, 0]
